Goal: Information Seeking & Learning: Learn about a topic

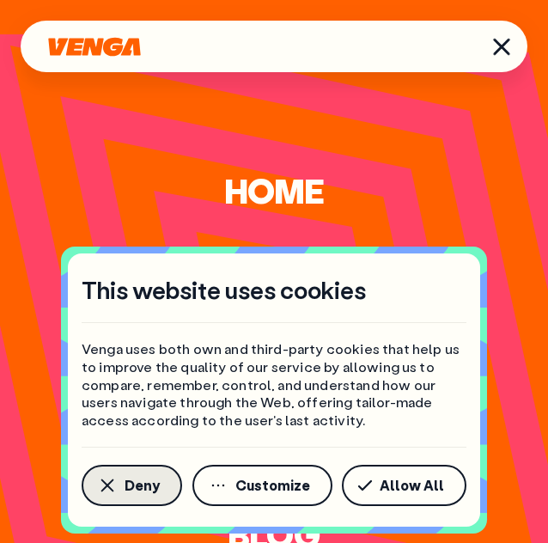
click at [148, 492] on span "Deny" at bounding box center [142, 485] width 35 height 14
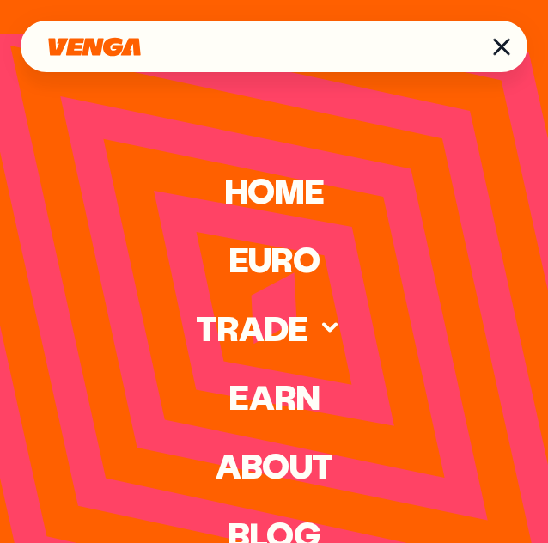
scroll to position [191, 0]
click at [266, 526] on link "Blog" at bounding box center [274, 533] width 93 height 29
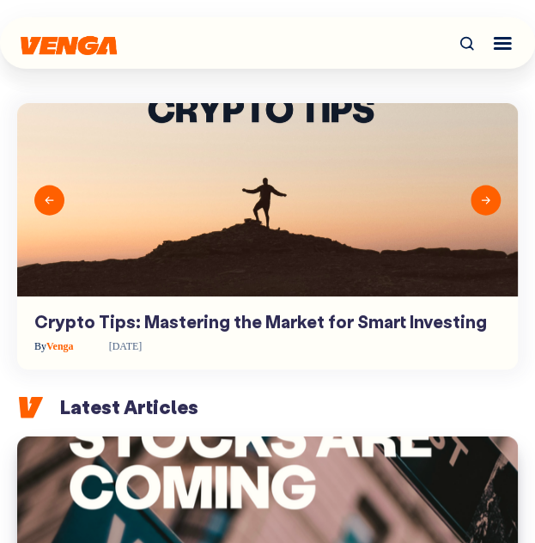
click at [467, 40] on icon at bounding box center [467, 43] width 18 height 18
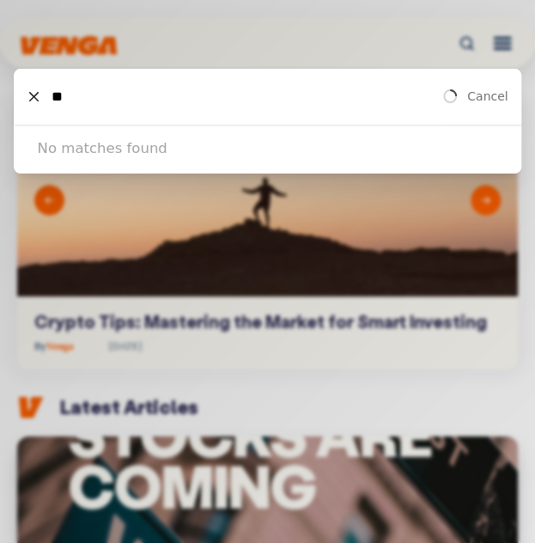
type input "*"
type input "******"
